Goal: Information Seeking & Learning: Learn about a topic

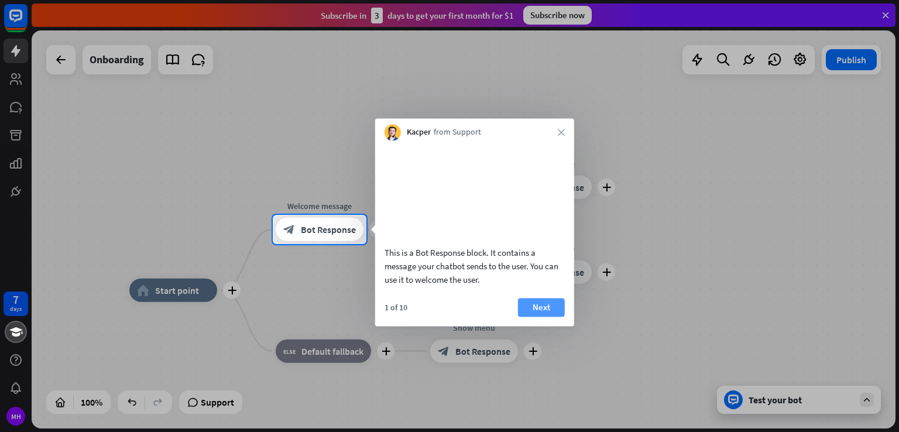
click at [543, 317] on button "Next" at bounding box center [541, 307] width 47 height 19
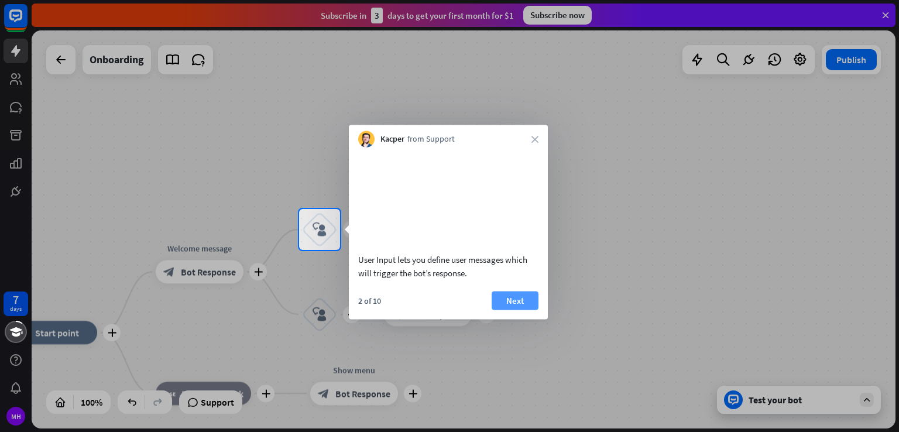
click at [521, 310] on button "Next" at bounding box center [515, 300] width 47 height 19
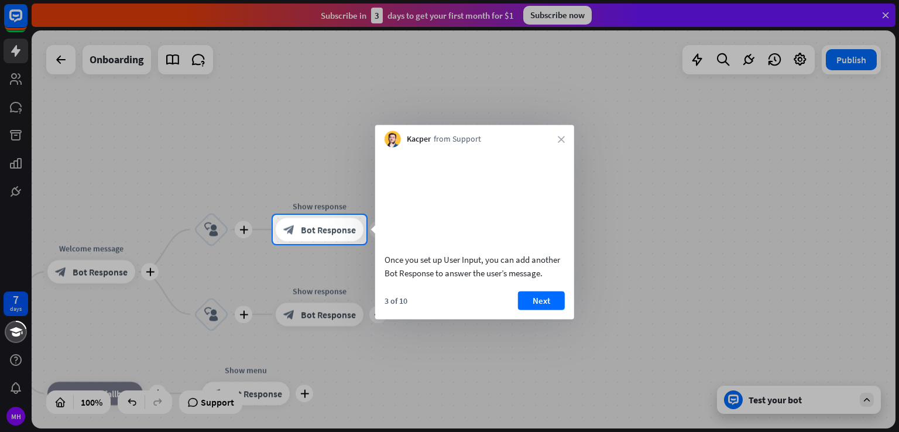
click at [401, 306] on div "3 of 10" at bounding box center [396, 300] width 23 height 11
click at [248, 279] on div at bounding box center [449, 338] width 899 height 188
click at [544, 310] on button "Next" at bounding box center [541, 300] width 47 height 19
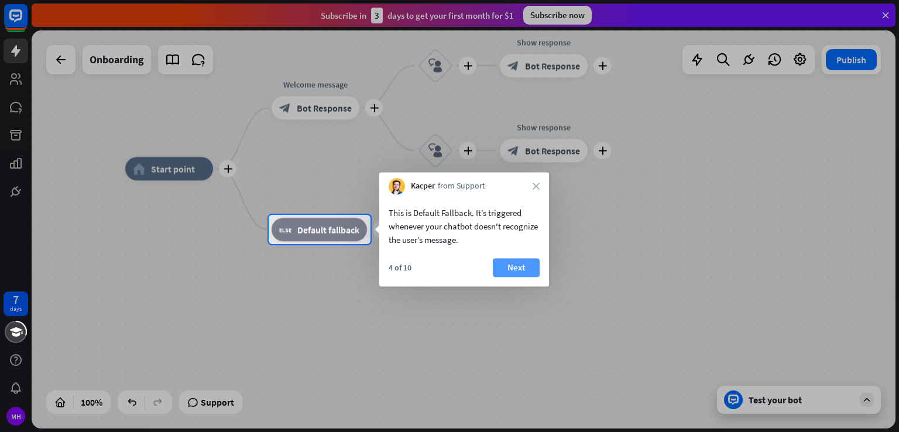
click at [522, 269] on button "Next" at bounding box center [516, 267] width 47 height 19
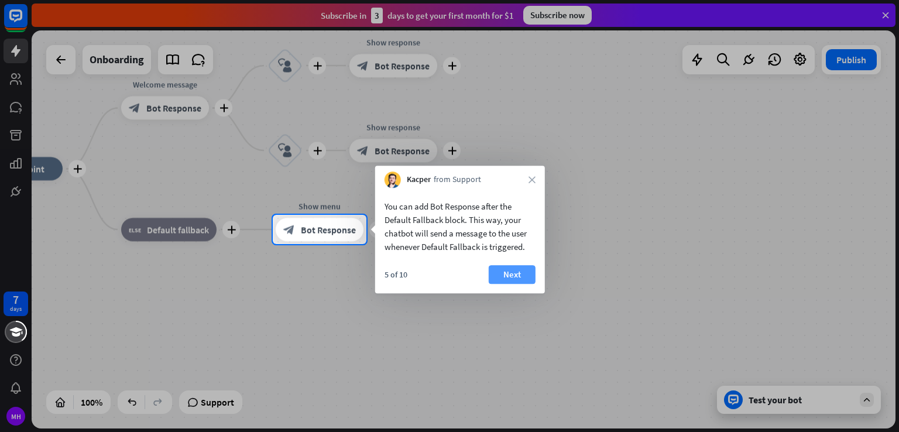
click at [516, 271] on button "Next" at bounding box center [512, 274] width 47 height 19
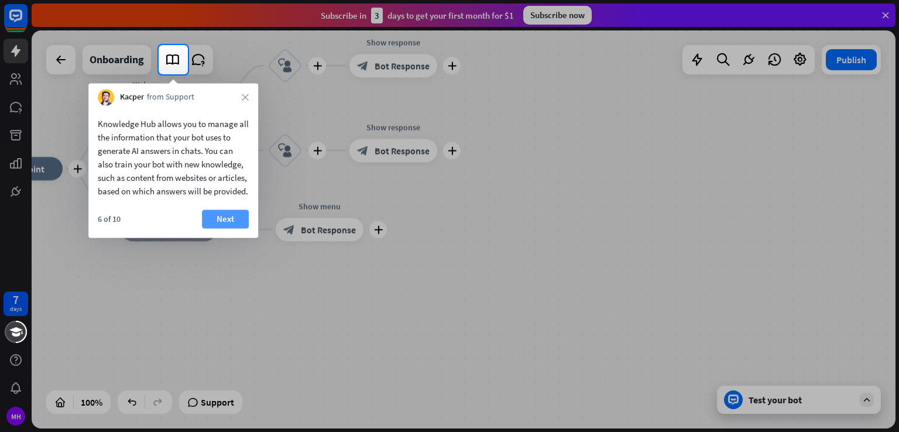
click at [230, 228] on button "Next" at bounding box center [225, 219] width 47 height 19
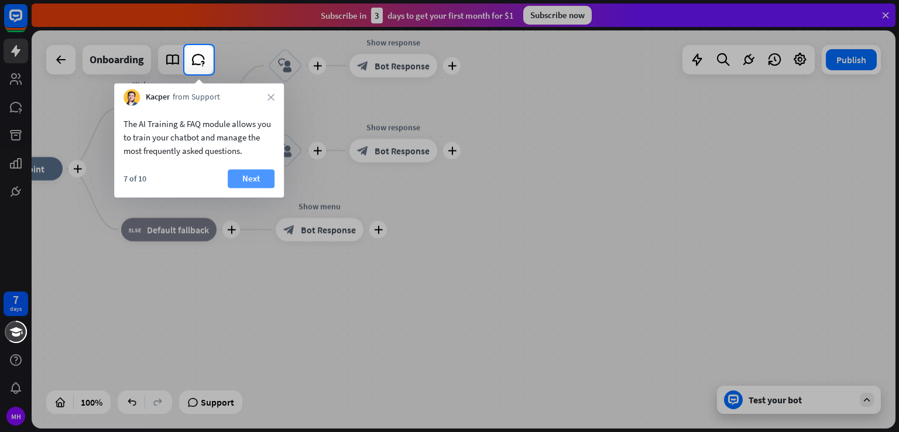
click at [256, 176] on button "Next" at bounding box center [251, 178] width 47 height 19
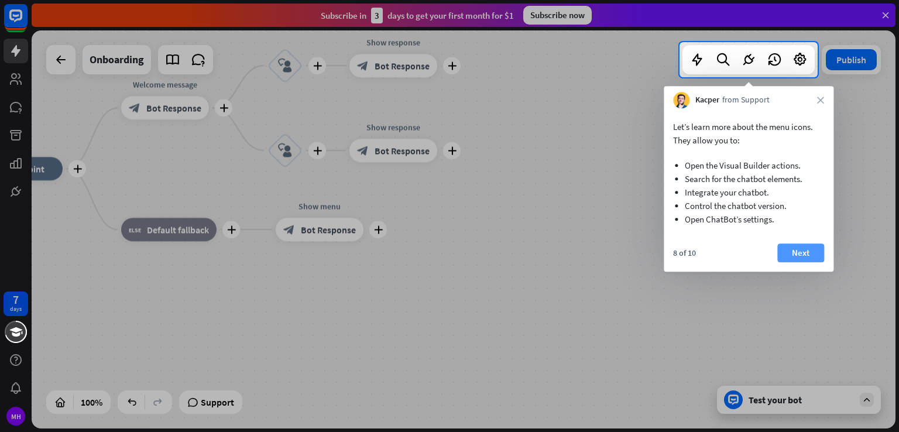
click at [793, 254] on button "Next" at bounding box center [801, 253] width 47 height 19
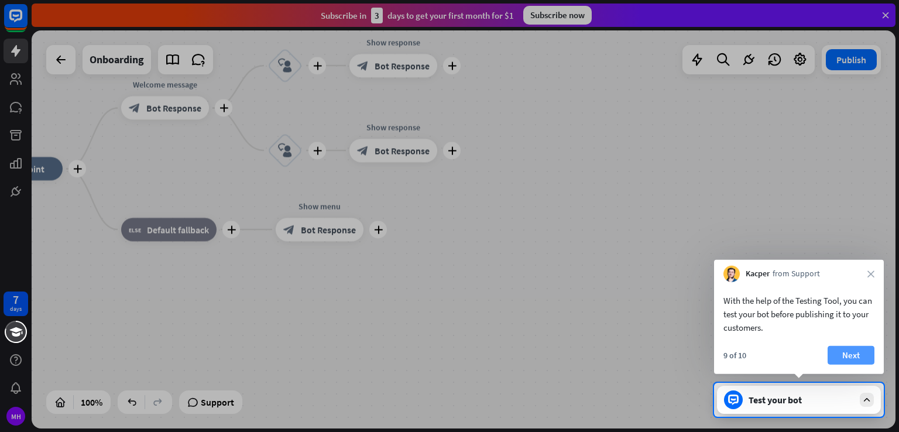
click at [847, 353] on button "Next" at bounding box center [851, 355] width 47 height 19
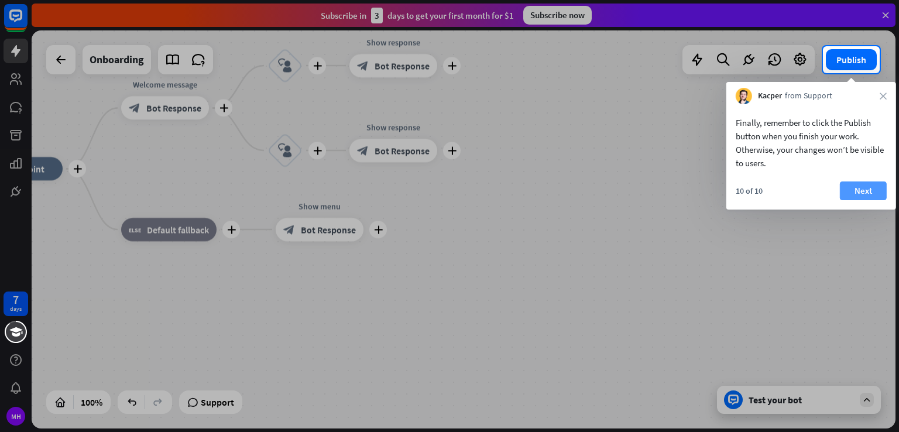
click at [860, 197] on button "Next" at bounding box center [863, 191] width 47 height 19
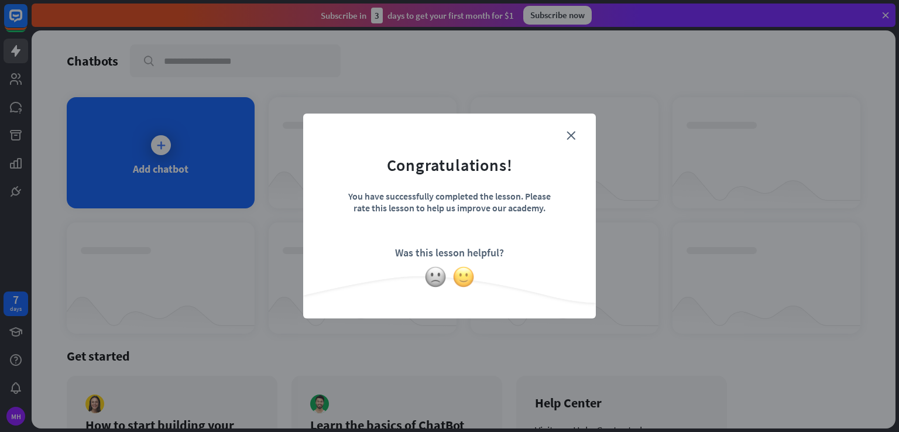
click at [461, 276] on img at bounding box center [464, 277] width 22 height 22
